Goal: Transaction & Acquisition: Book appointment/travel/reservation

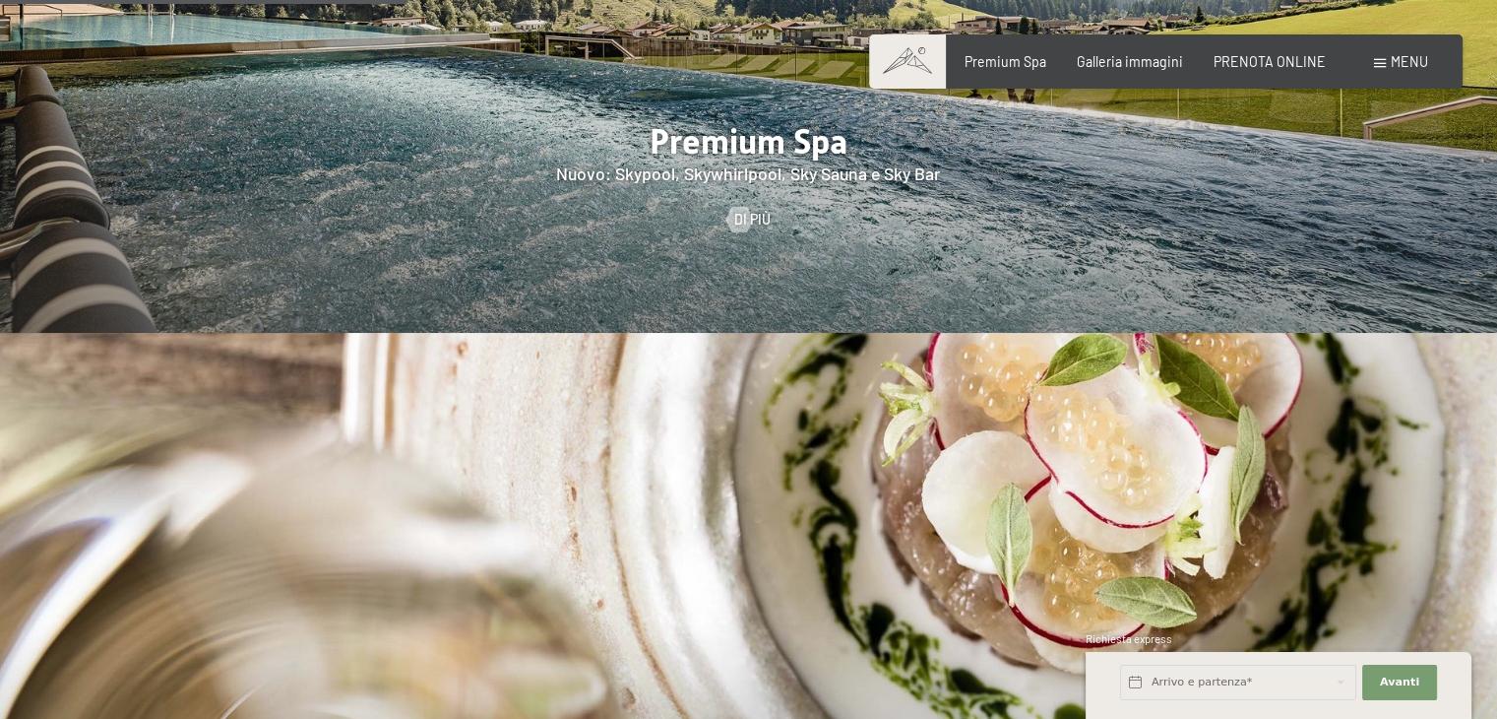
scroll to position [2778, 0]
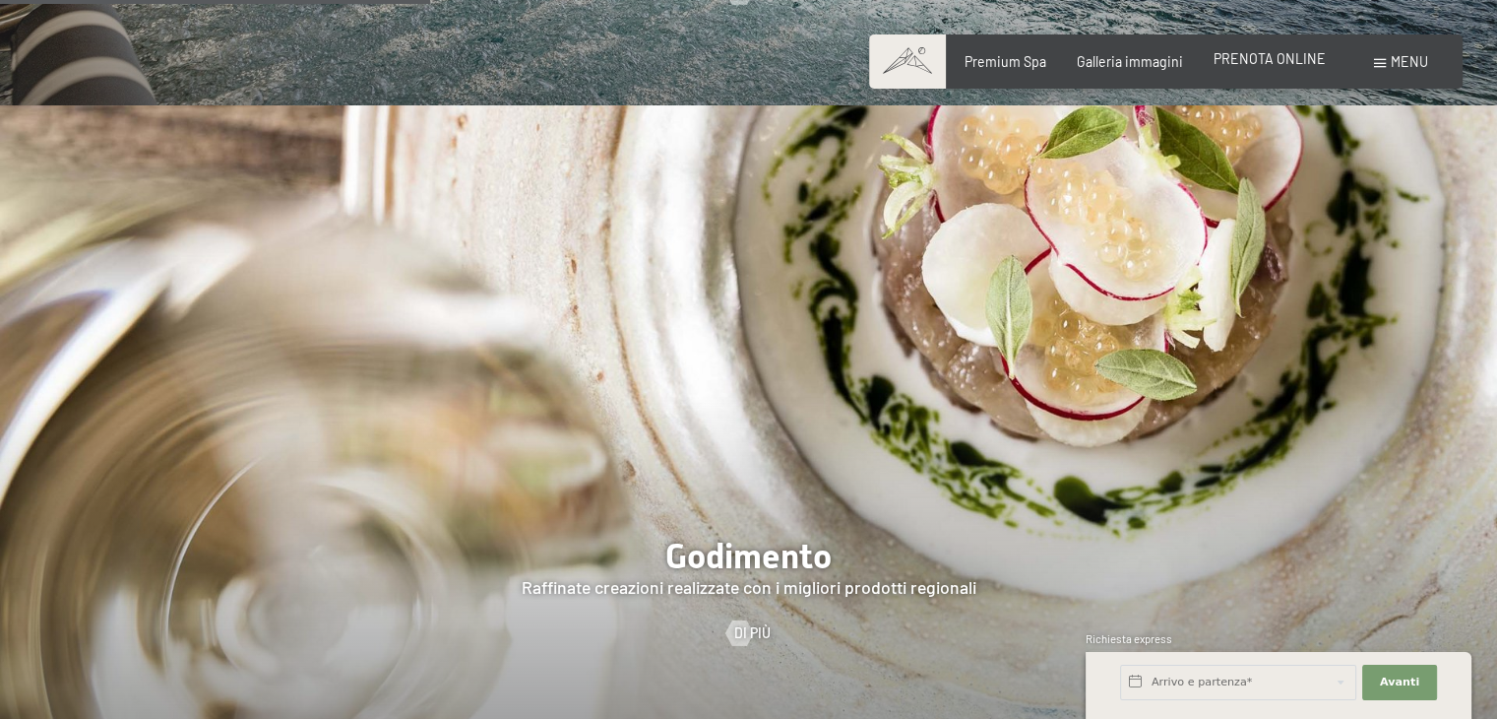
click at [1253, 60] on span "PRENOTA ONLINE" at bounding box center [1270, 58] width 112 height 17
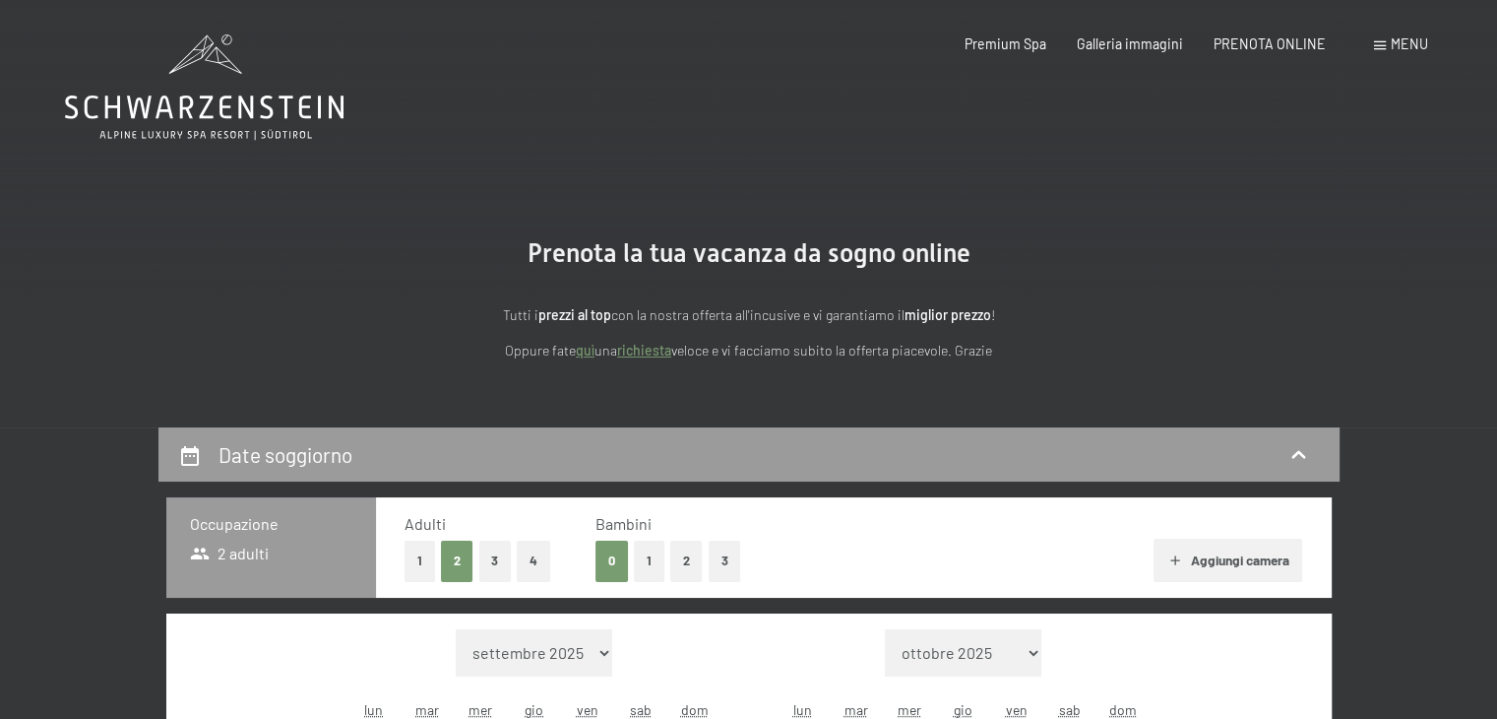
click at [494, 562] on button "3" at bounding box center [495, 560] width 32 height 40
click at [653, 564] on button "1" at bounding box center [649, 560] width 31 height 40
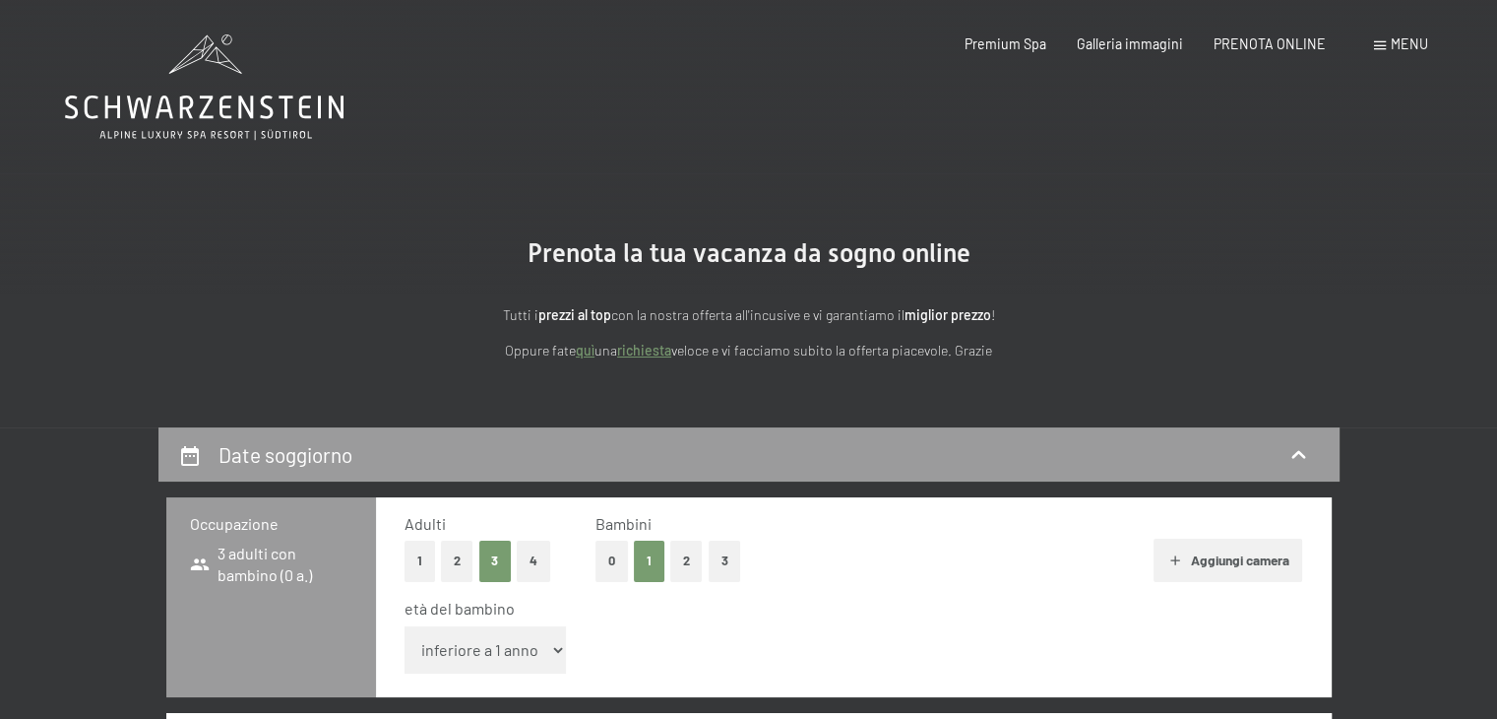
click at [549, 647] on select "inferiore a 1 anno 1 anno 2 anni 3 anni 4 anni 5 anni 6 anni 7 anni 8 anni 9 an…" at bounding box center [486, 649] width 162 height 47
select select "15"
click at [405, 626] on select "inferiore a 1 anno 1 anno 2 anni 3 anni 4 anni 5 anni 6 anni 7 anni 8 anni 9 an…" at bounding box center [486, 649] width 162 height 47
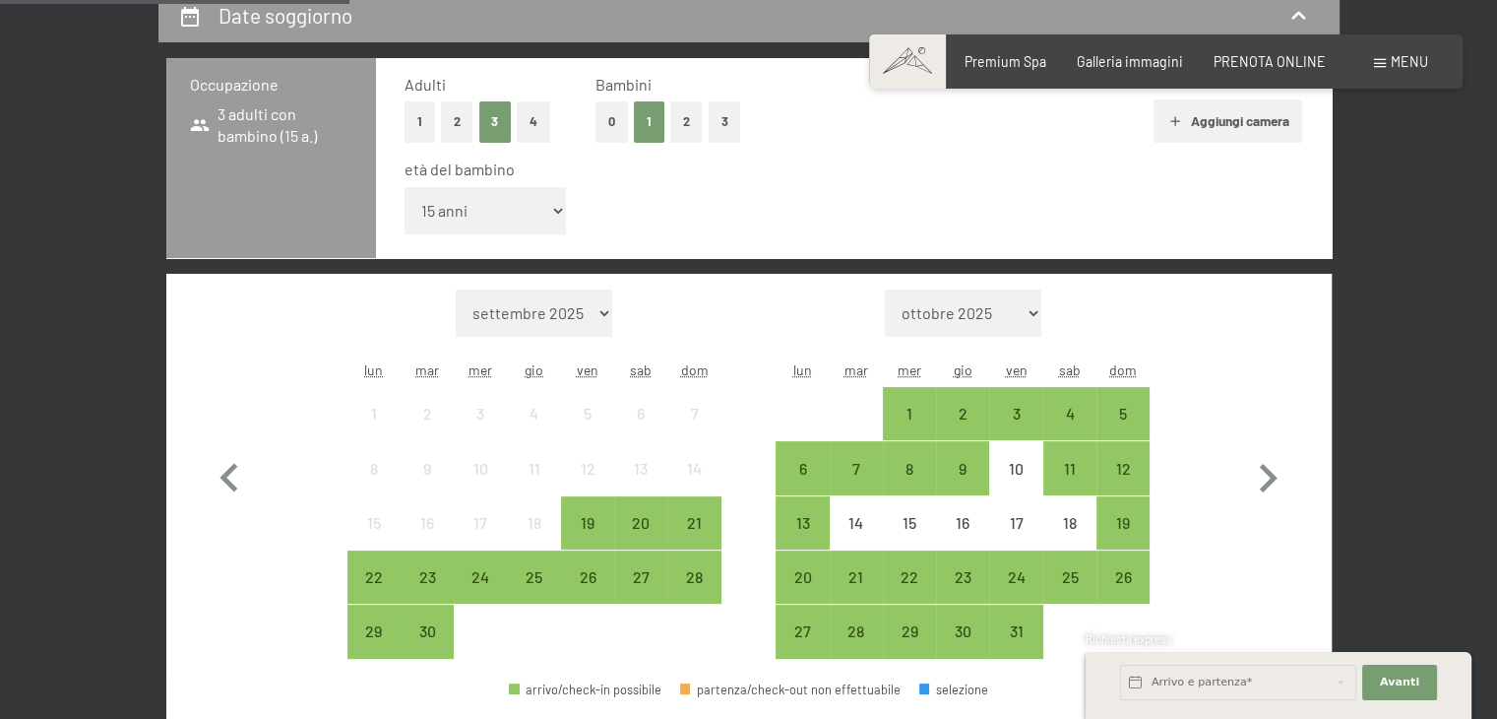
scroll to position [487, 0]
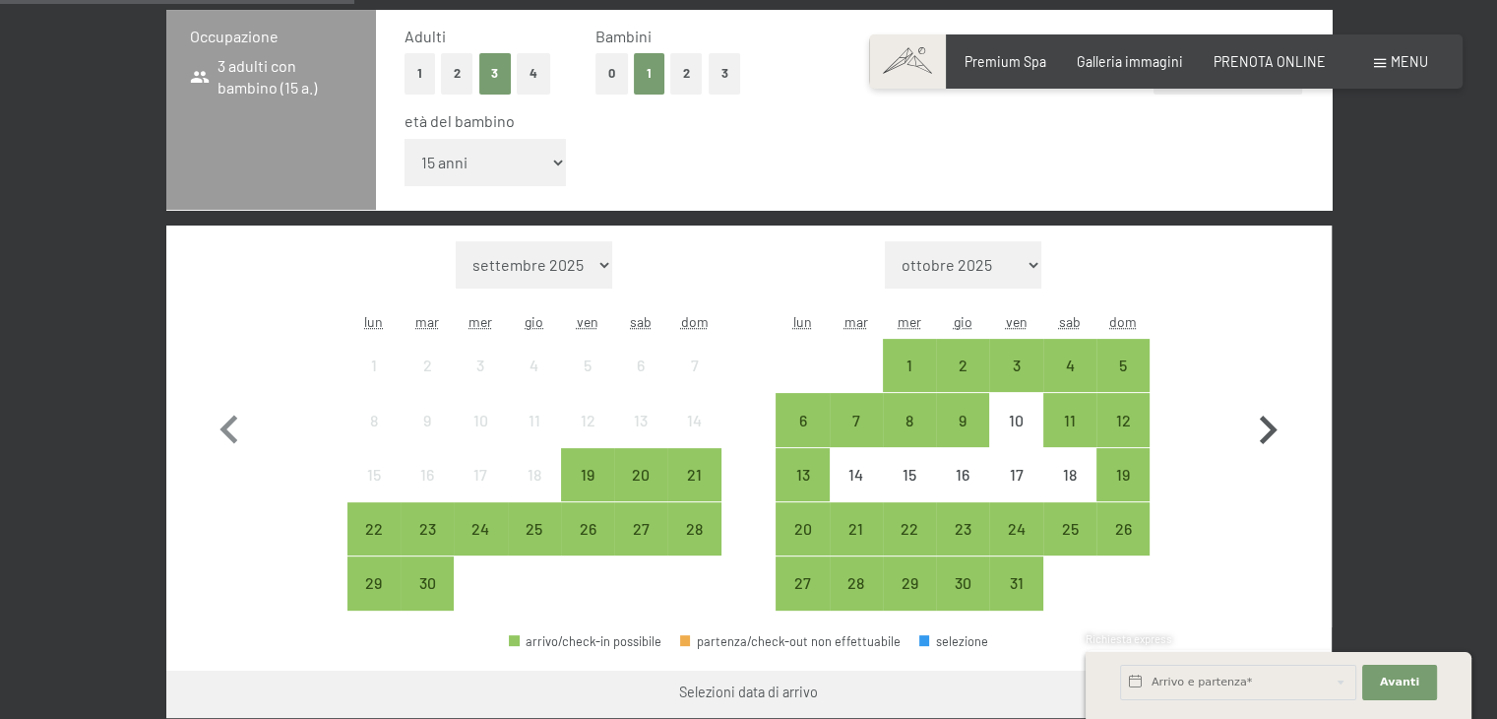
click at [1267, 434] on icon "button" at bounding box center [1269, 429] width 18 height 29
select select "[DATE]"
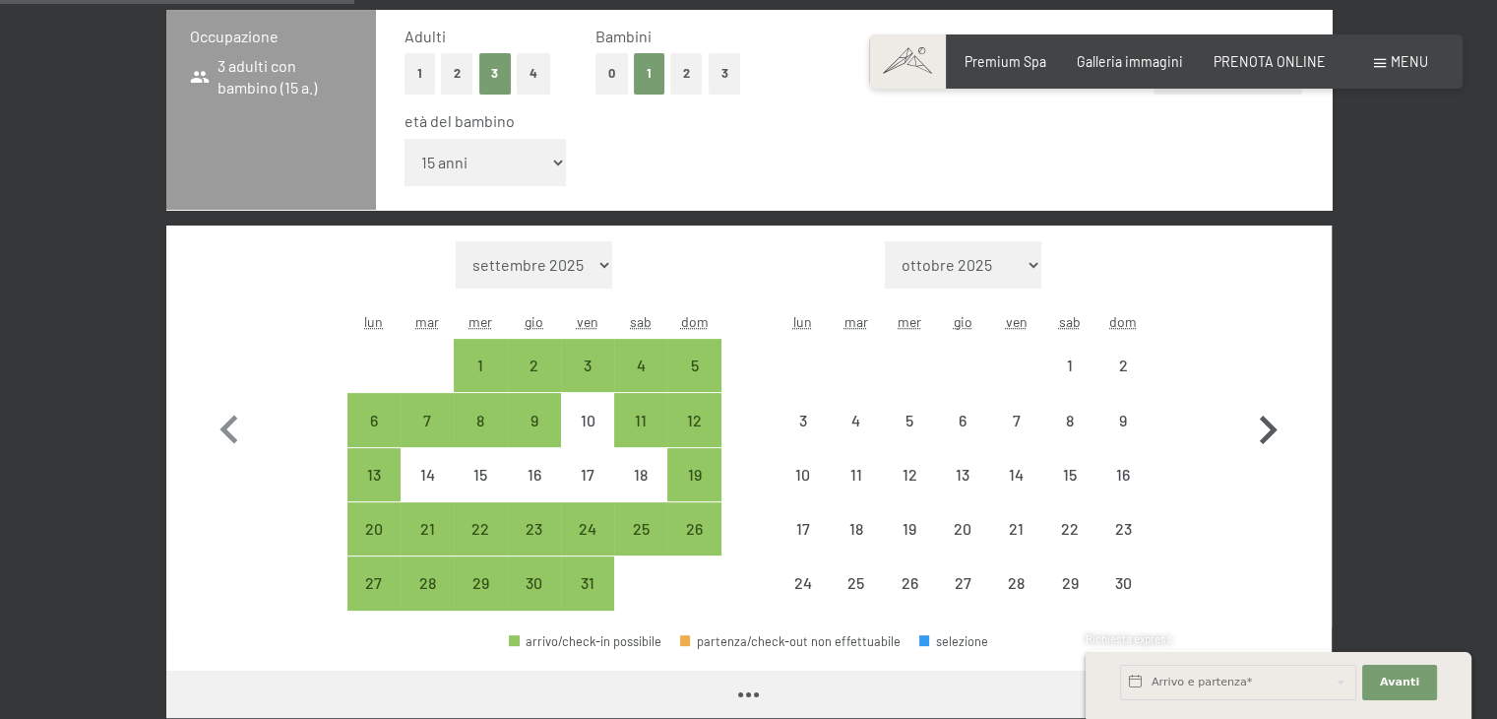
click at [1267, 434] on icon "button" at bounding box center [1269, 429] width 18 height 29
select select "[DATE]"
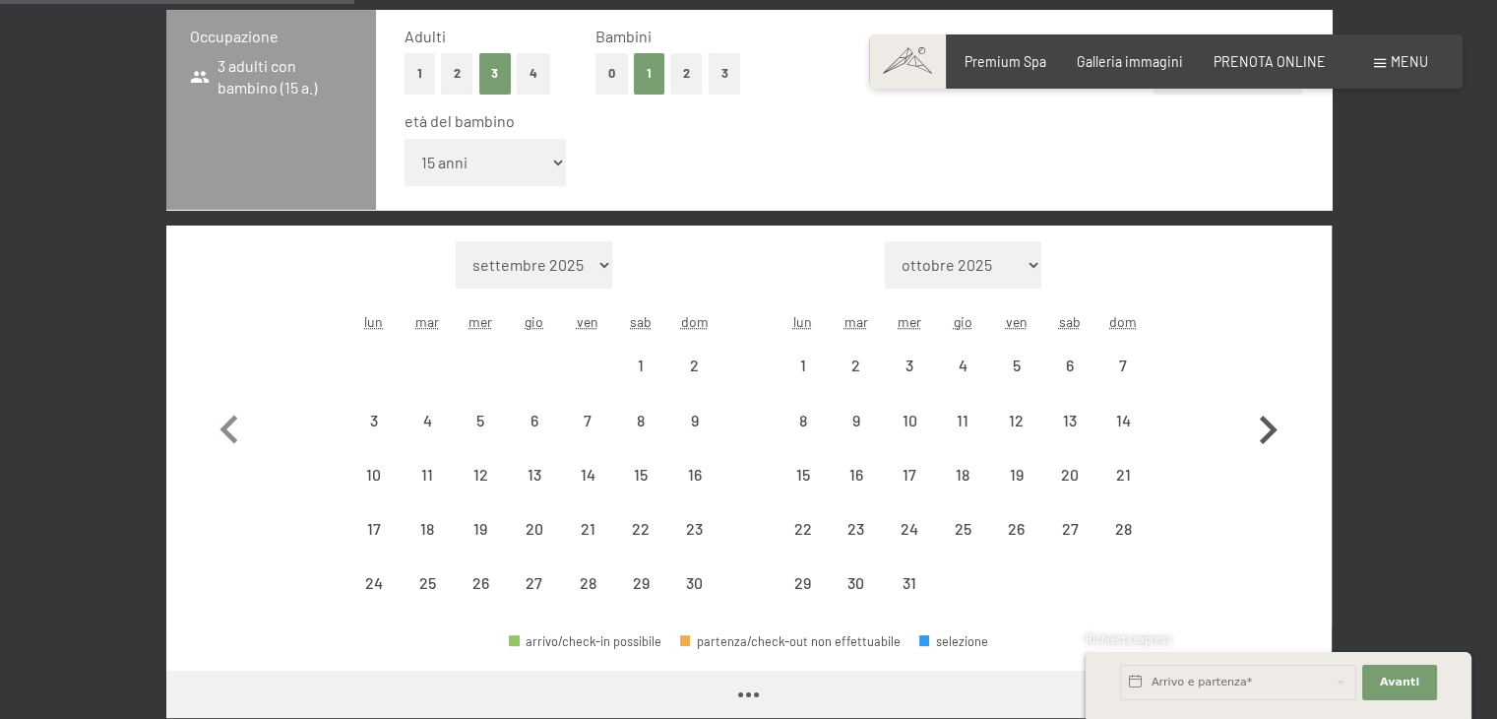
select select "[DATE]"
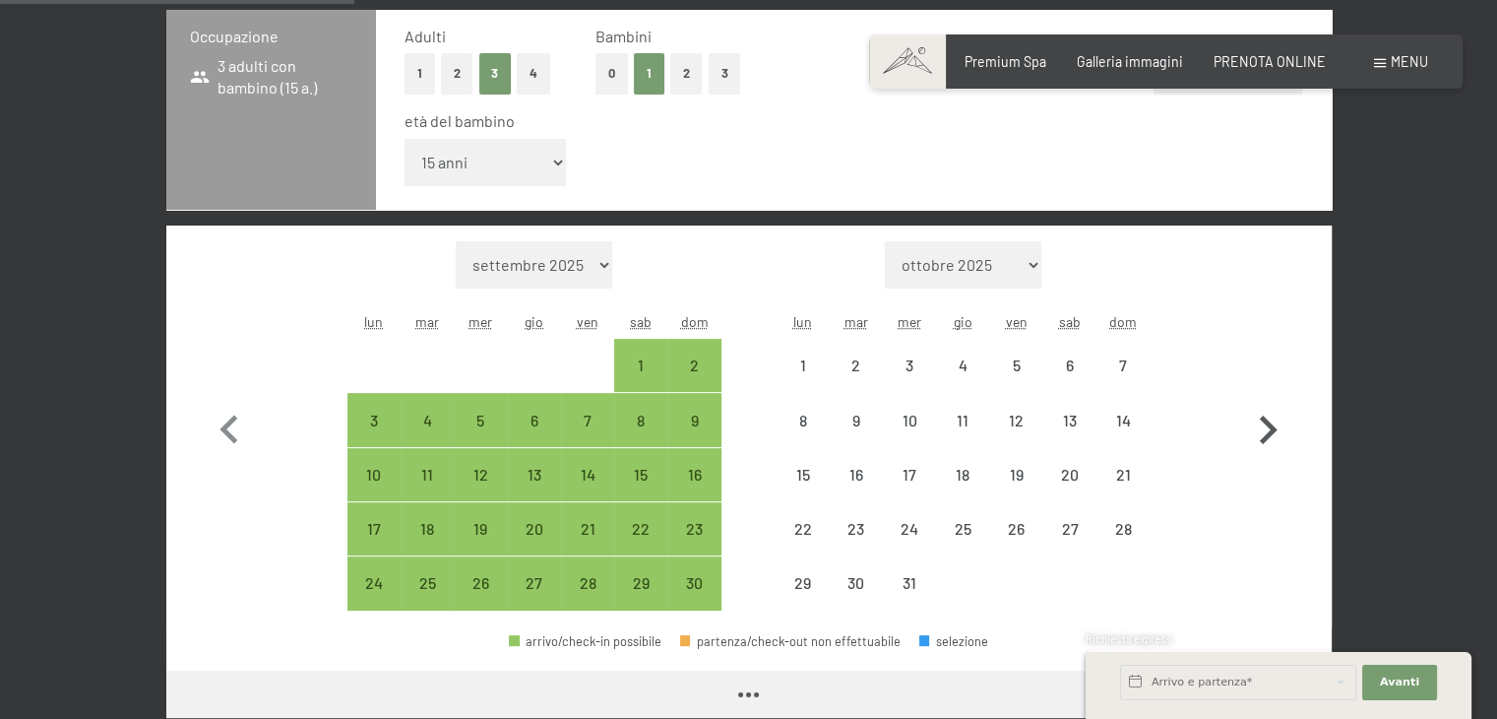
select select "[DATE]"
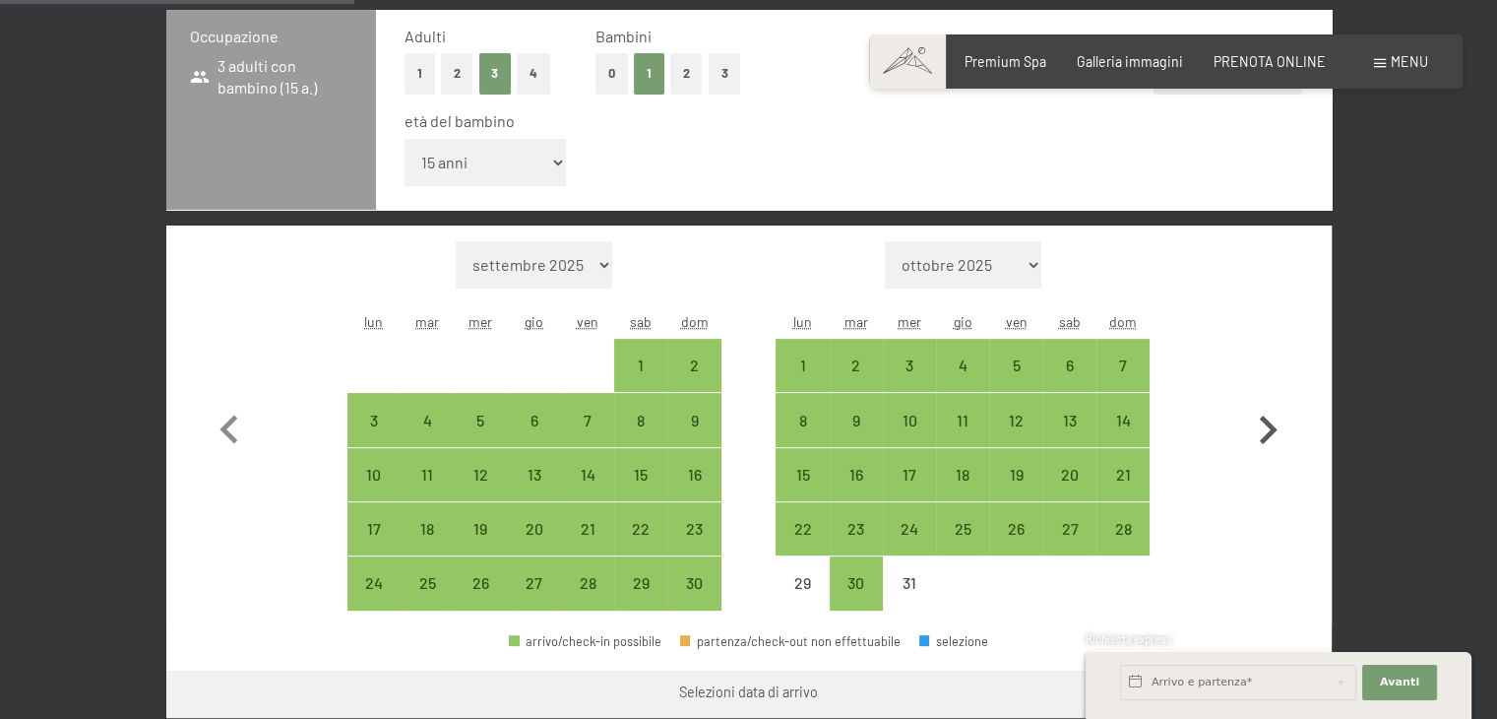
click at [1267, 434] on icon "button" at bounding box center [1269, 429] width 18 height 29
select select "[DATE]"
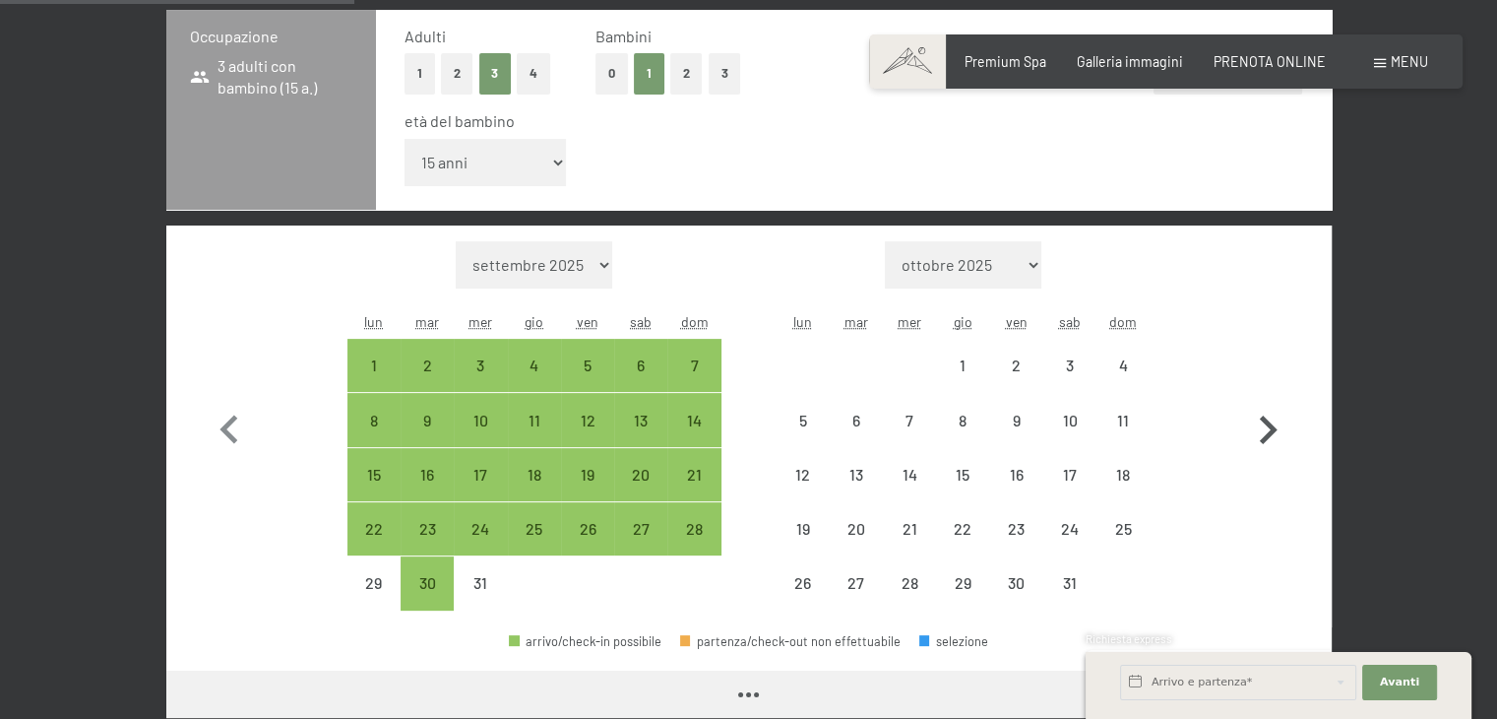
select select "[DATE]"
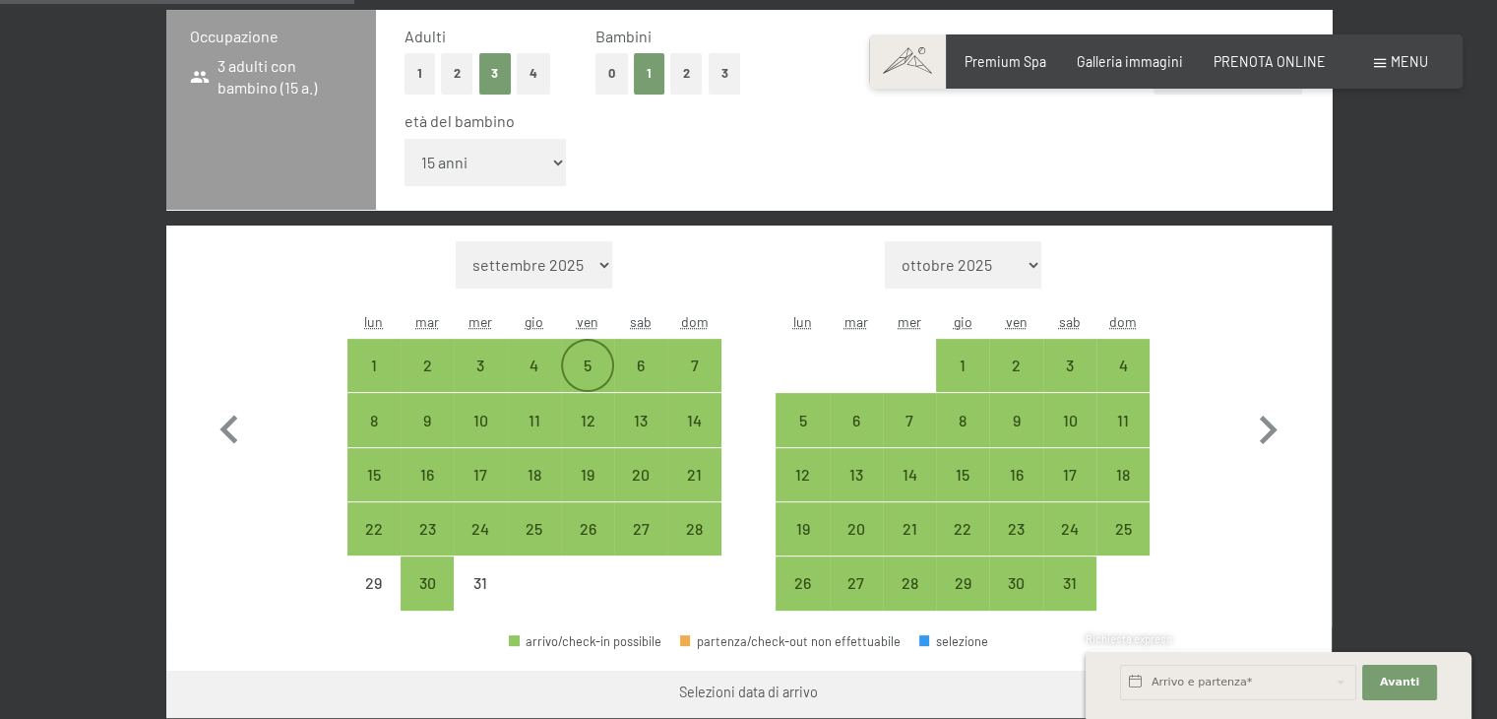
click at [587, 371] on div "5" at bounding box center [587, 381] width 49 height 49
select select "[DATE]"
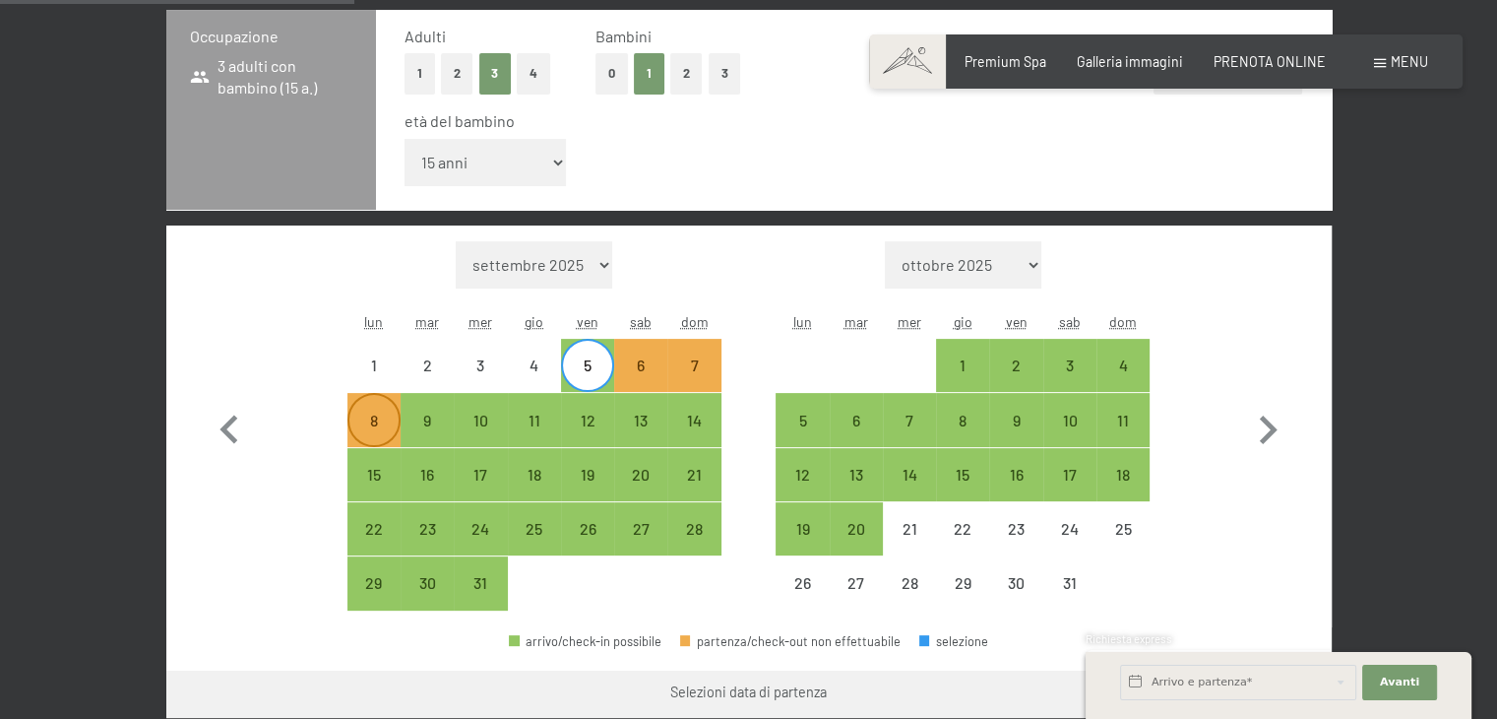
click at [362, 423] on div "8" at bounding box center [373, 437] width 49 height 49
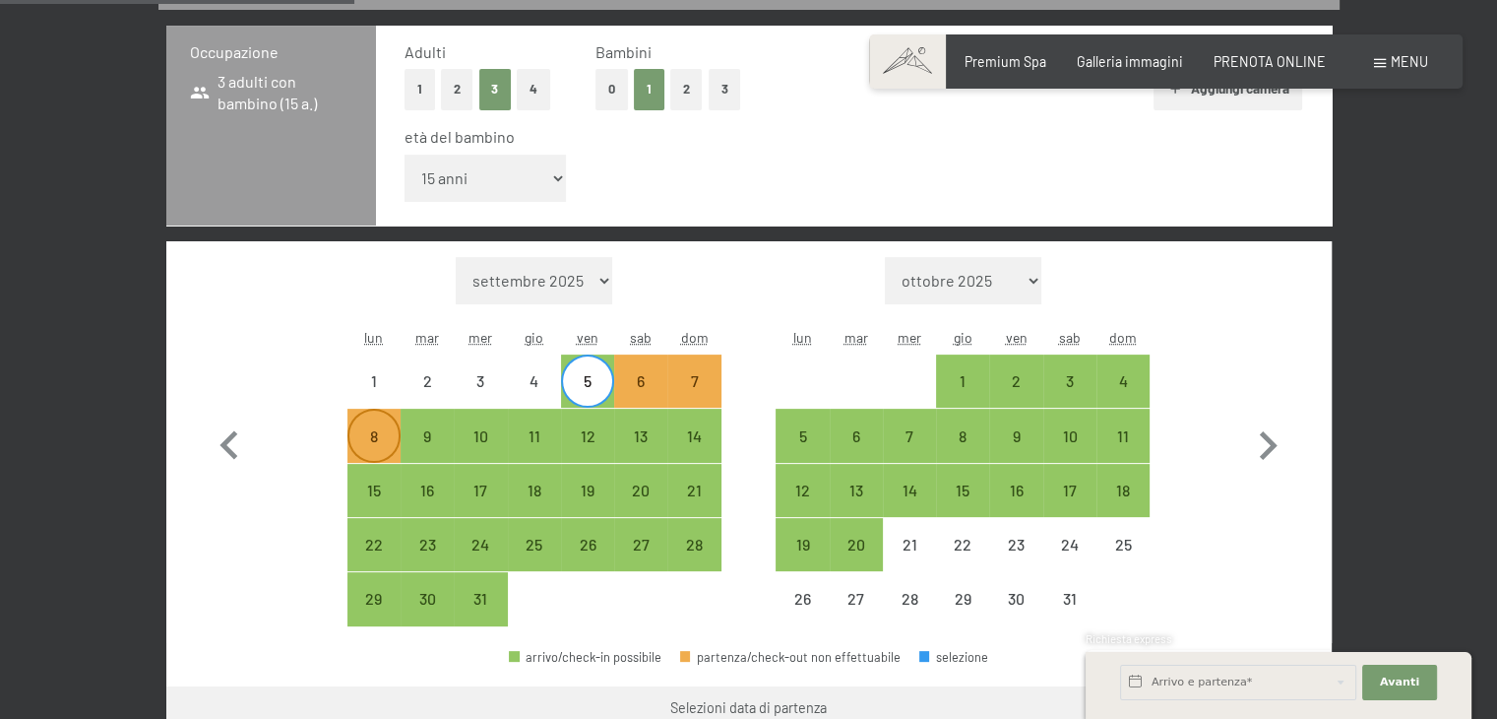
select select "[DATE]"
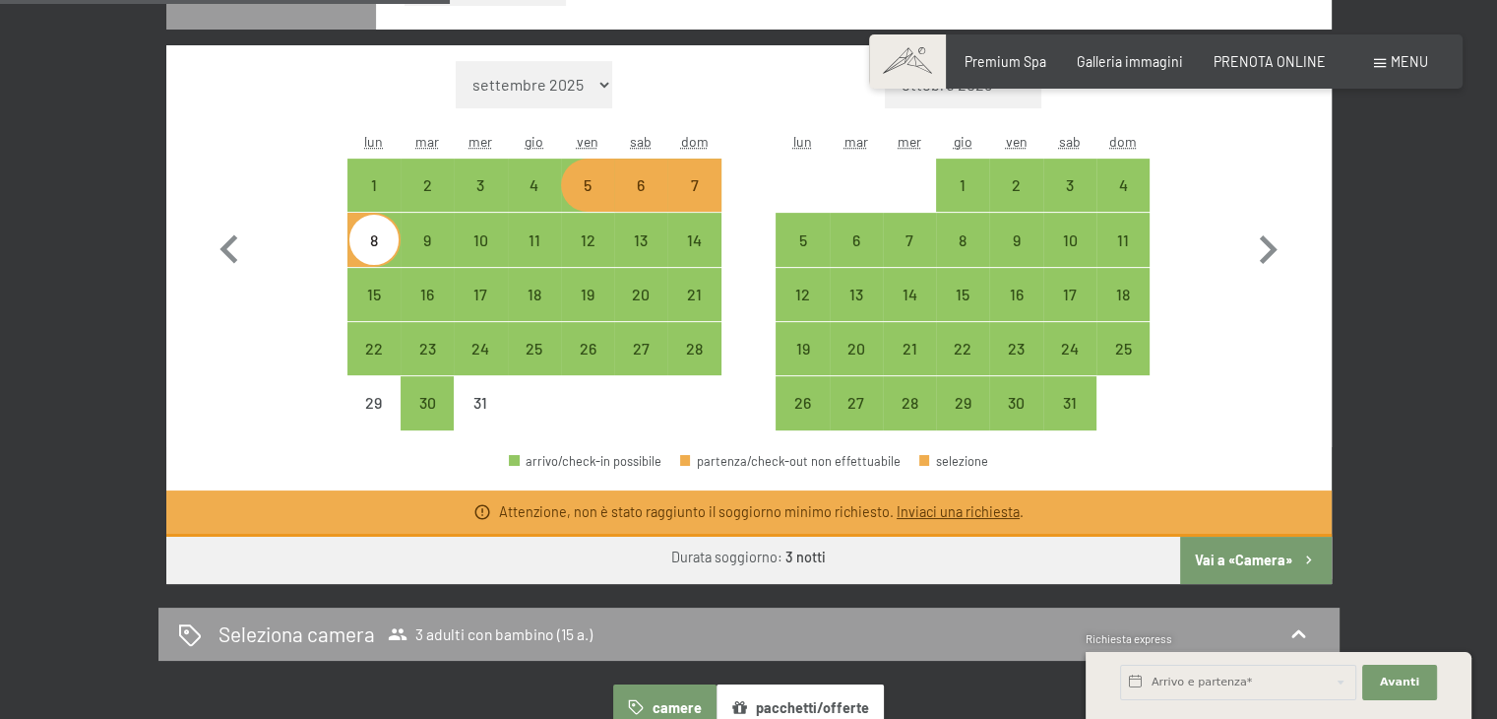
scroll to position [661, 0]
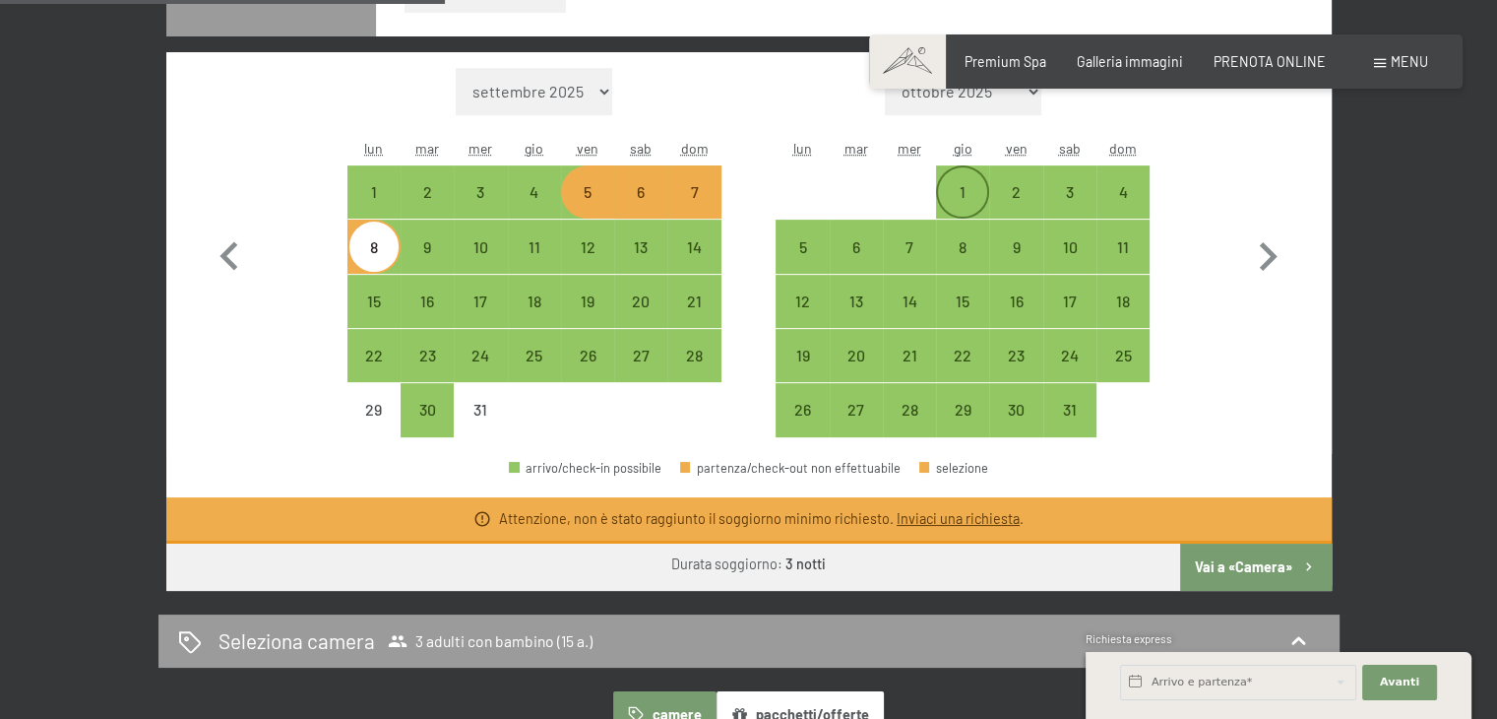
click at [960, 198] on div "1" at bounding box center [962, 208] width 49 height 49
select select "[DATE]"
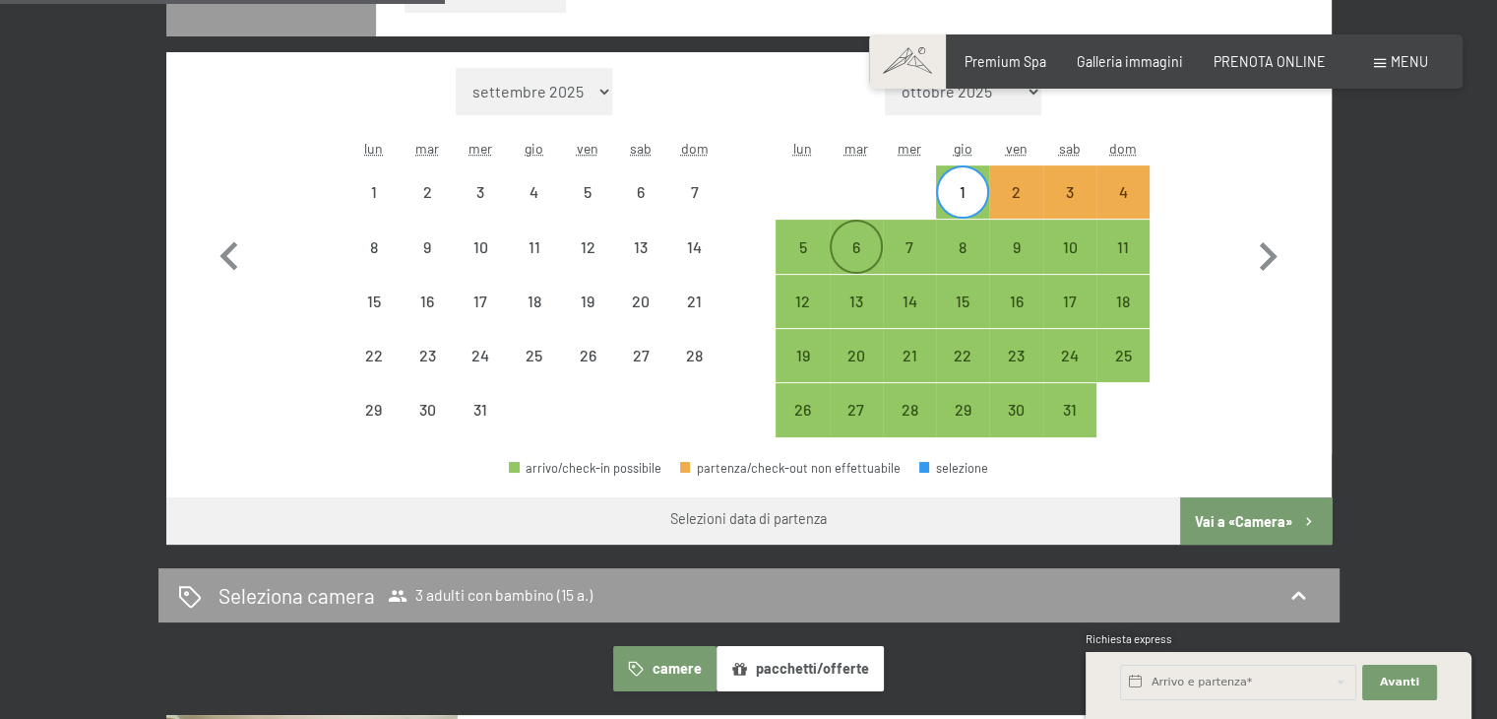
click at [855, 239] on div "6" at bounding box center [856, 263] width 49 height 49
select select "[DATE]"
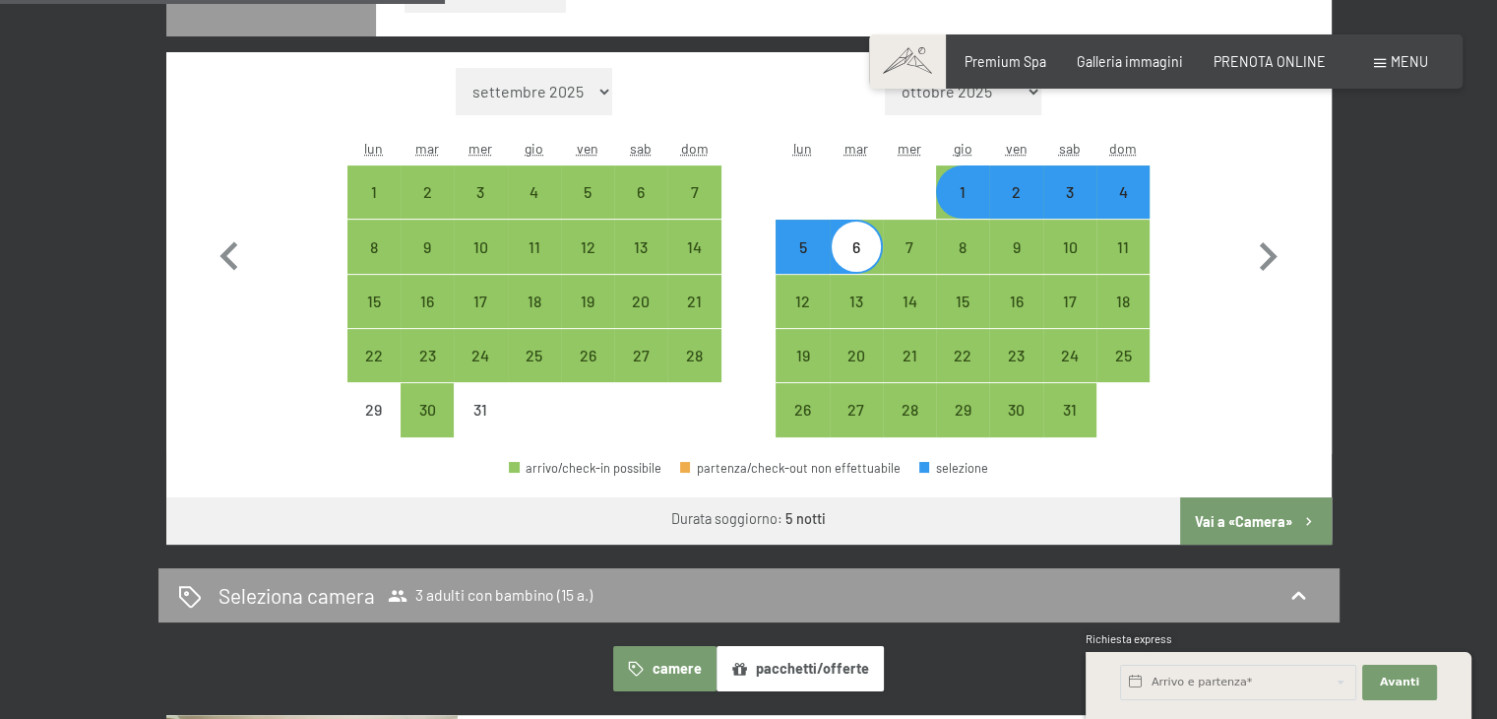
click at [1246, 521] on button "Vai a «Camera»" at bounding box center [1255, 520] width 151 height 47
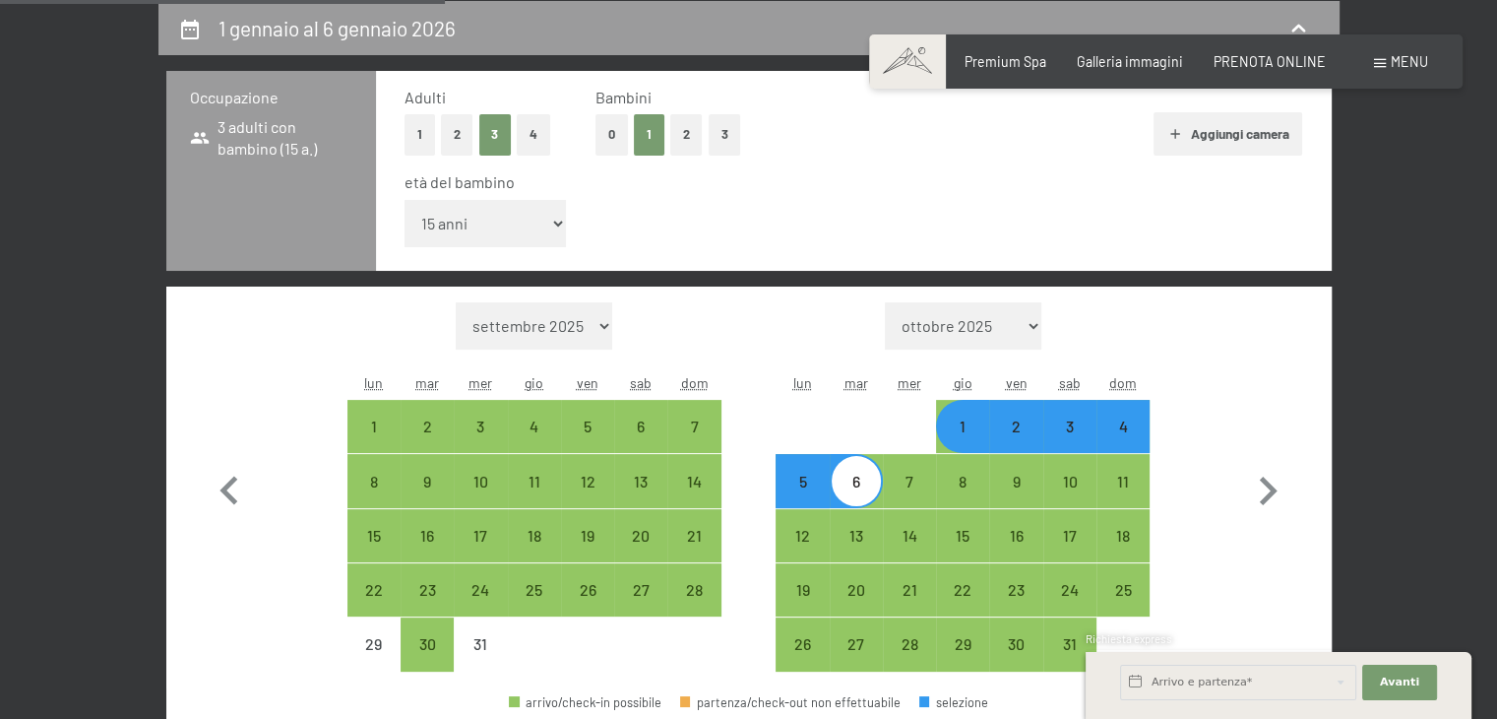
select select "[DATE]"
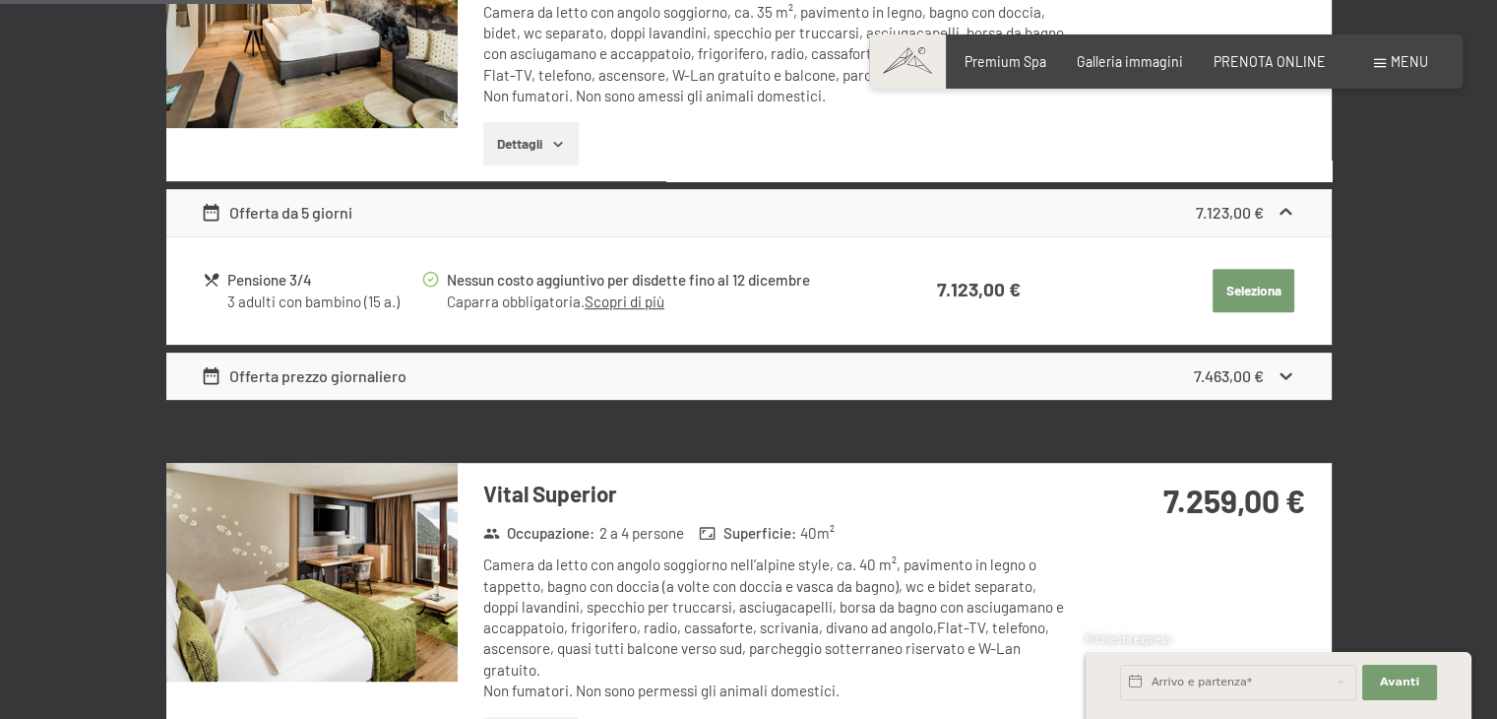
scroll to position [781, 0]
